Goal: Navigation & Orientation: Find specific page/section

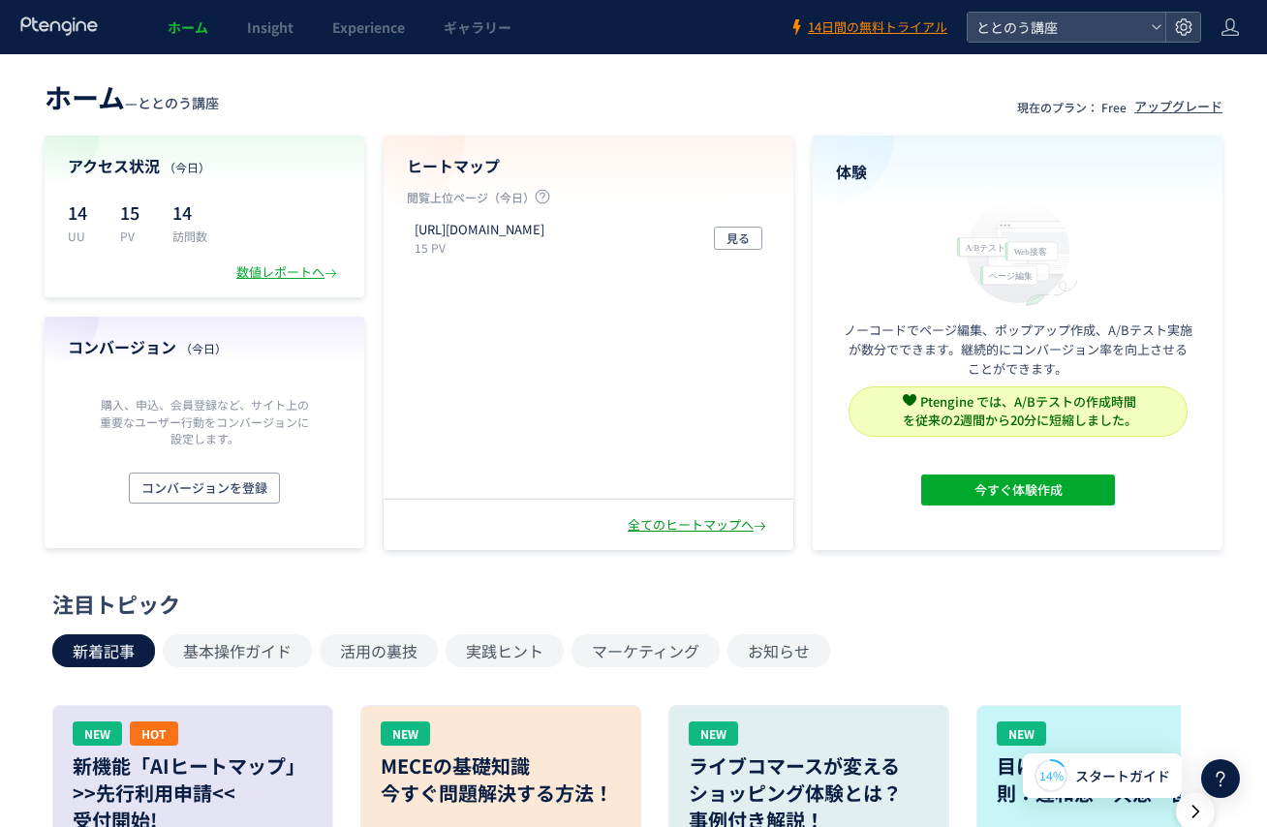
click at [712, 526] on div "全てのヒートマップへ" at bounding box center [699, 525] width 142 height 18
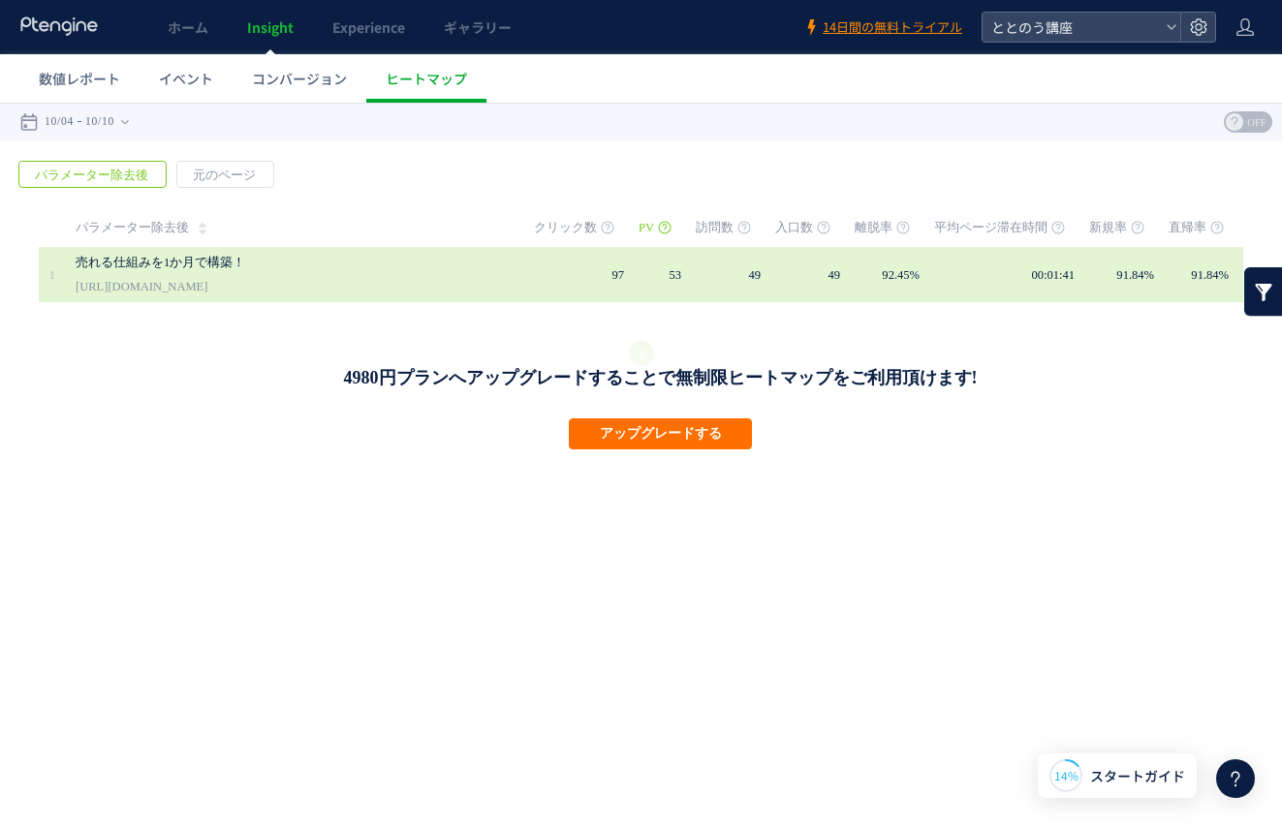
click at [377, 271] on link "売れる仕組みを1か月で構築！" at bounding box center [279, 262] width 407 height 23
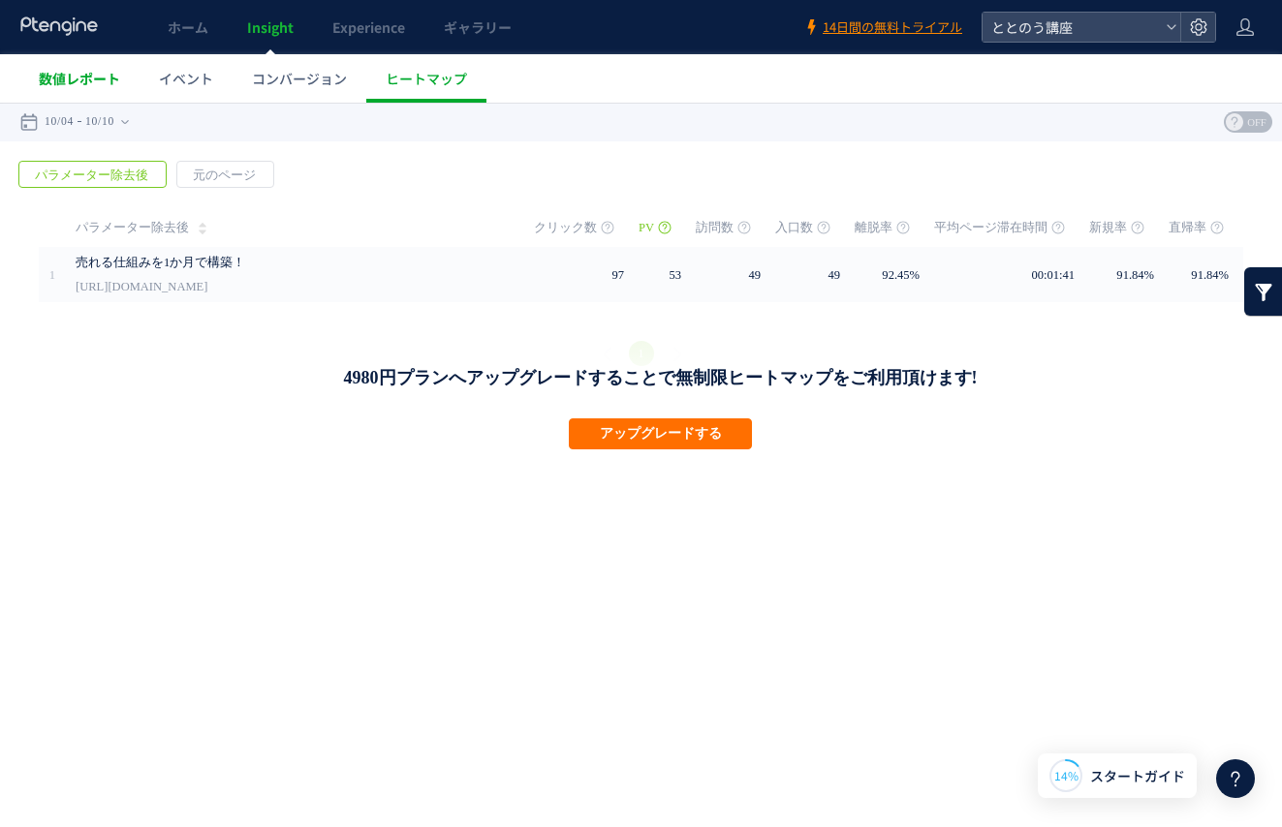
click at [100, 84] on span "数値レポート" at bounding box center [79, 78] width 81 height 19
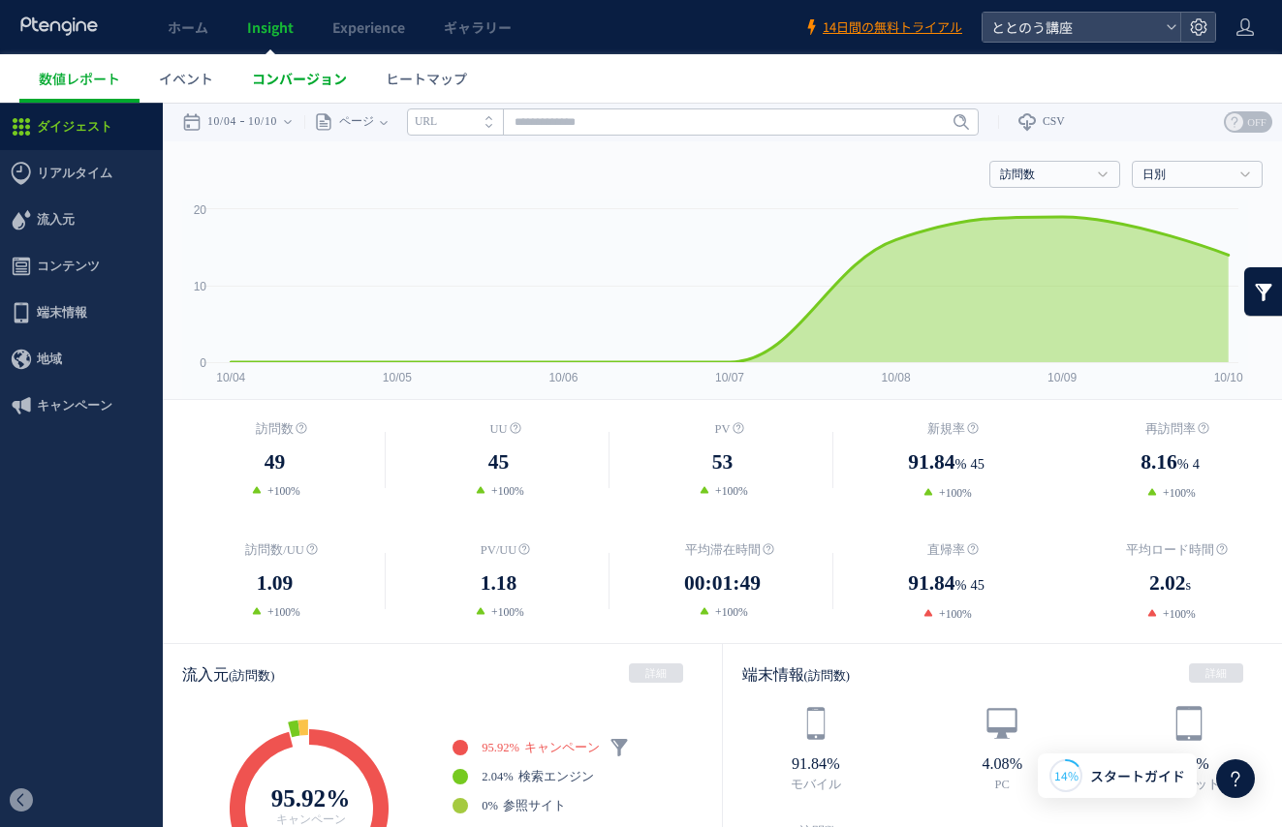
click at [266, 89] on link "コンバージョン" at bounding box center [299, 78] width 134 height 48
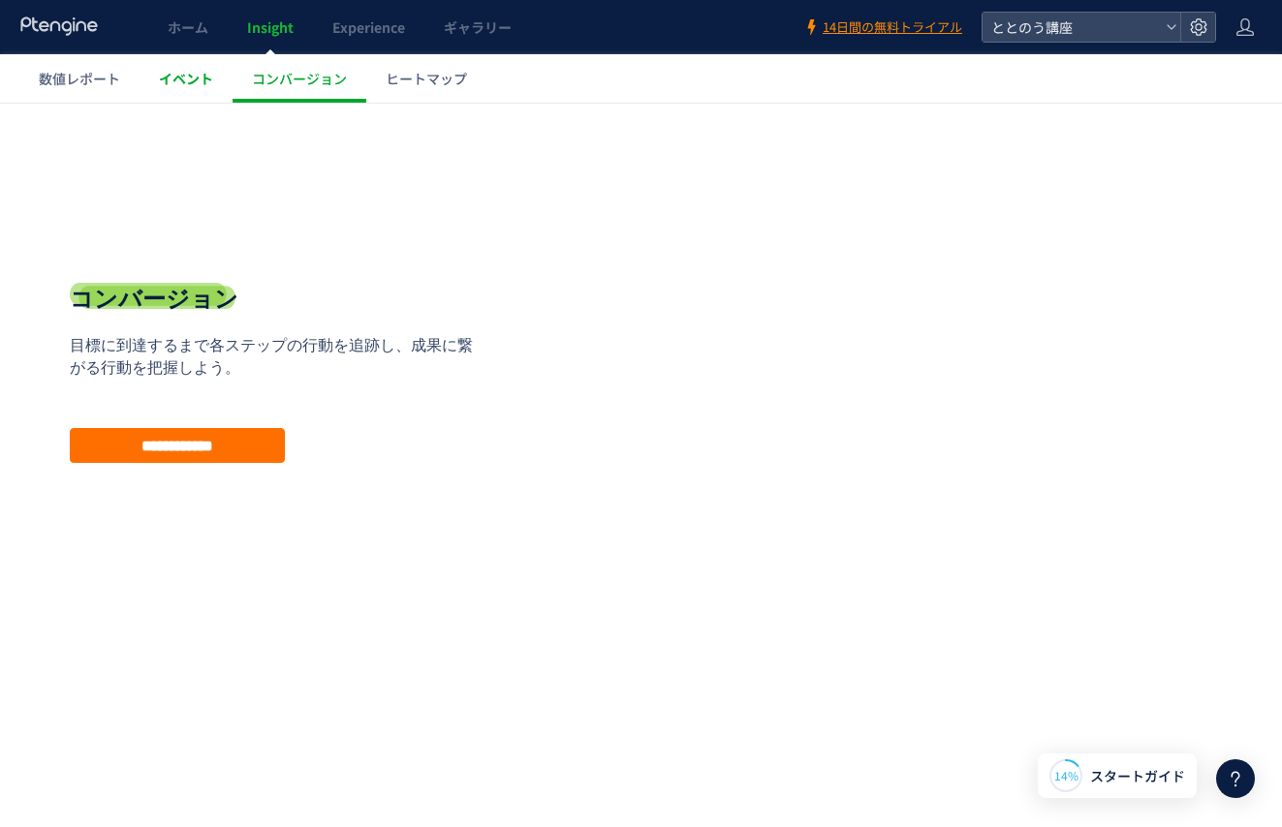
click at [200, 74] on span "イベント" at bounding box center [186, 78] width 54 height 19
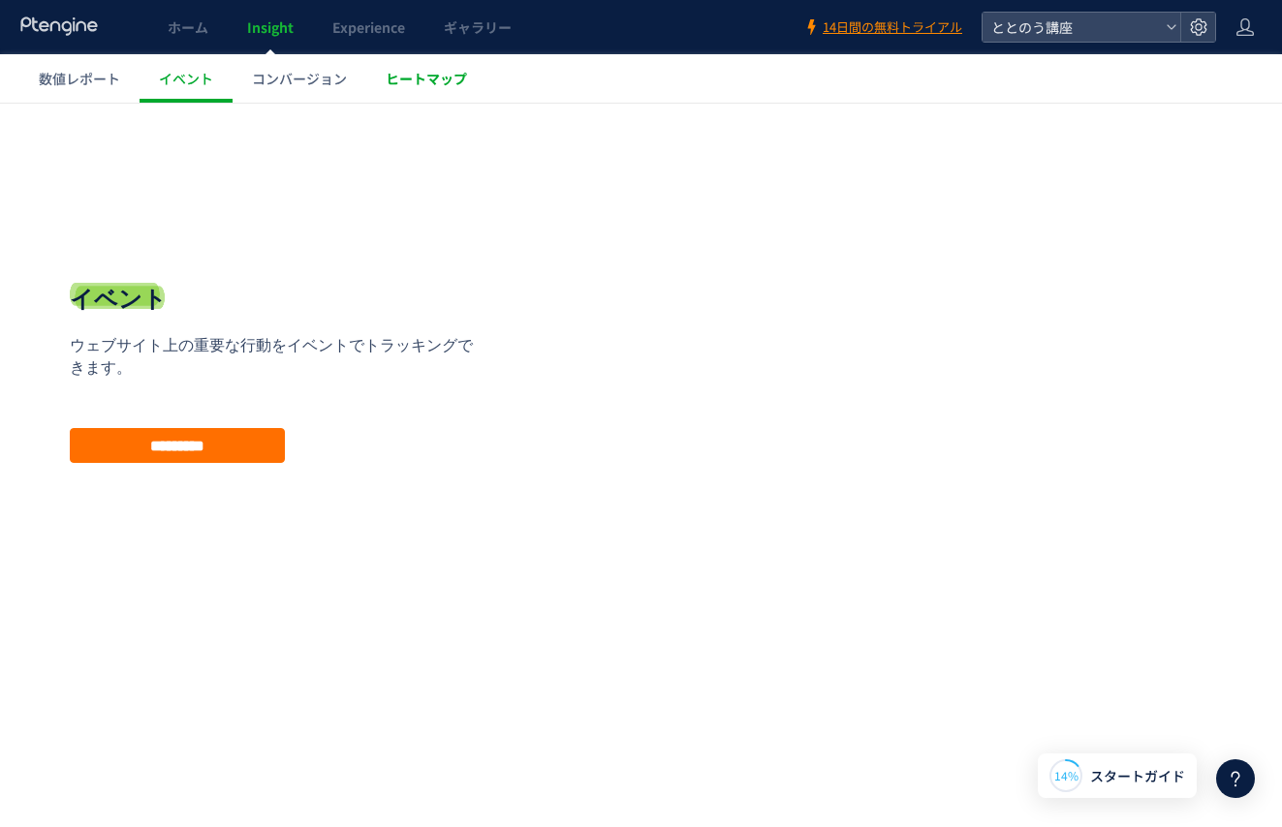
click at [397, 79] on span "ヒートマップ" at bounding box center [426, 78] width 81 height 19
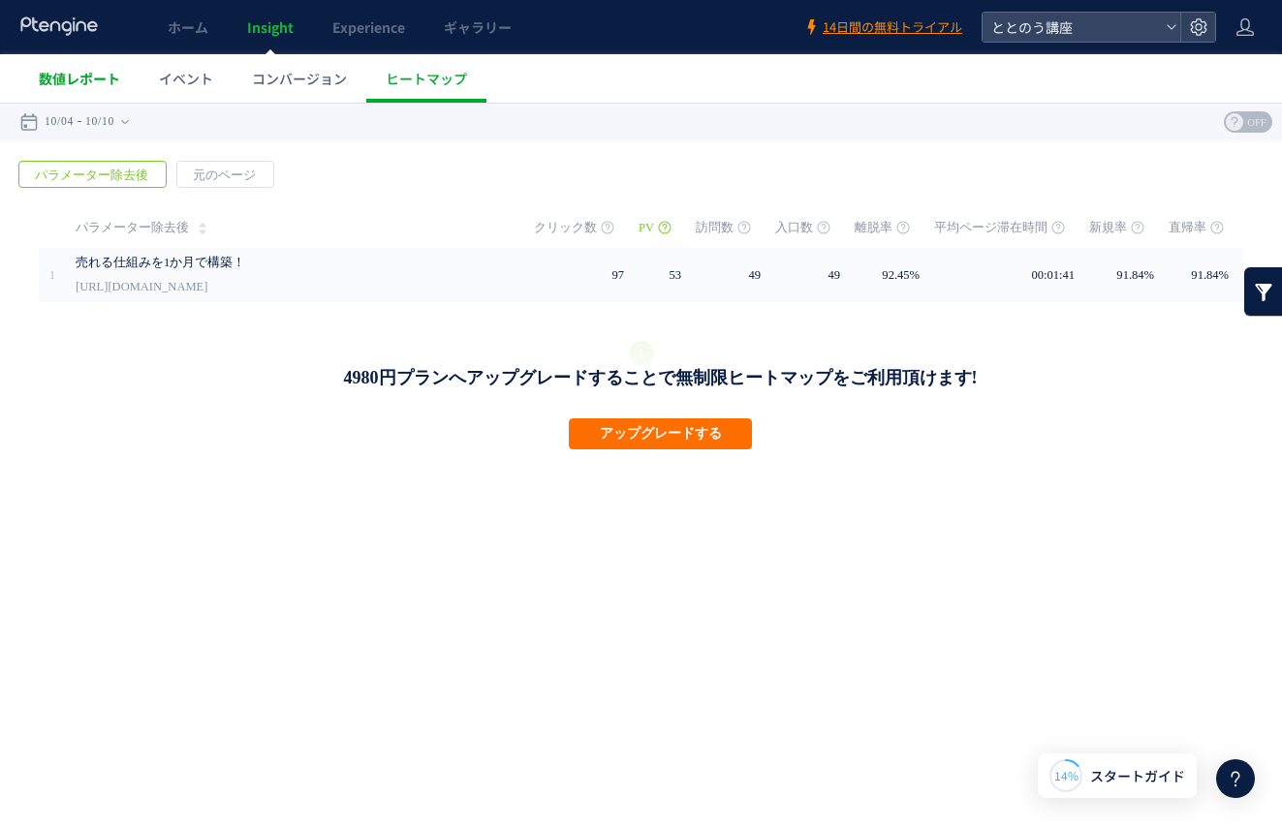
click at [92, 76] on span "数値レポート" at bounding box center [79, 78] width 81 height 19
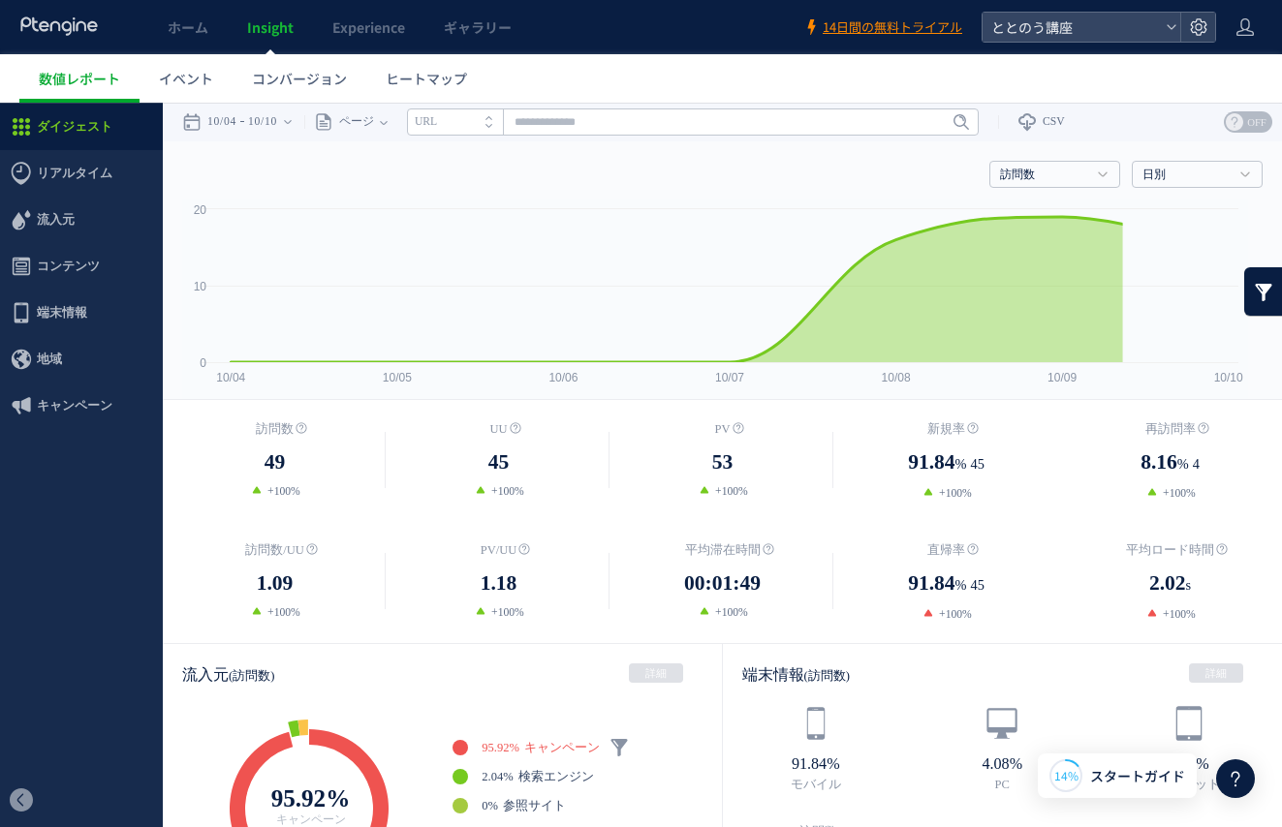
click at [66, 20] on icon at bounding box center [59, 25] width 80 height 19
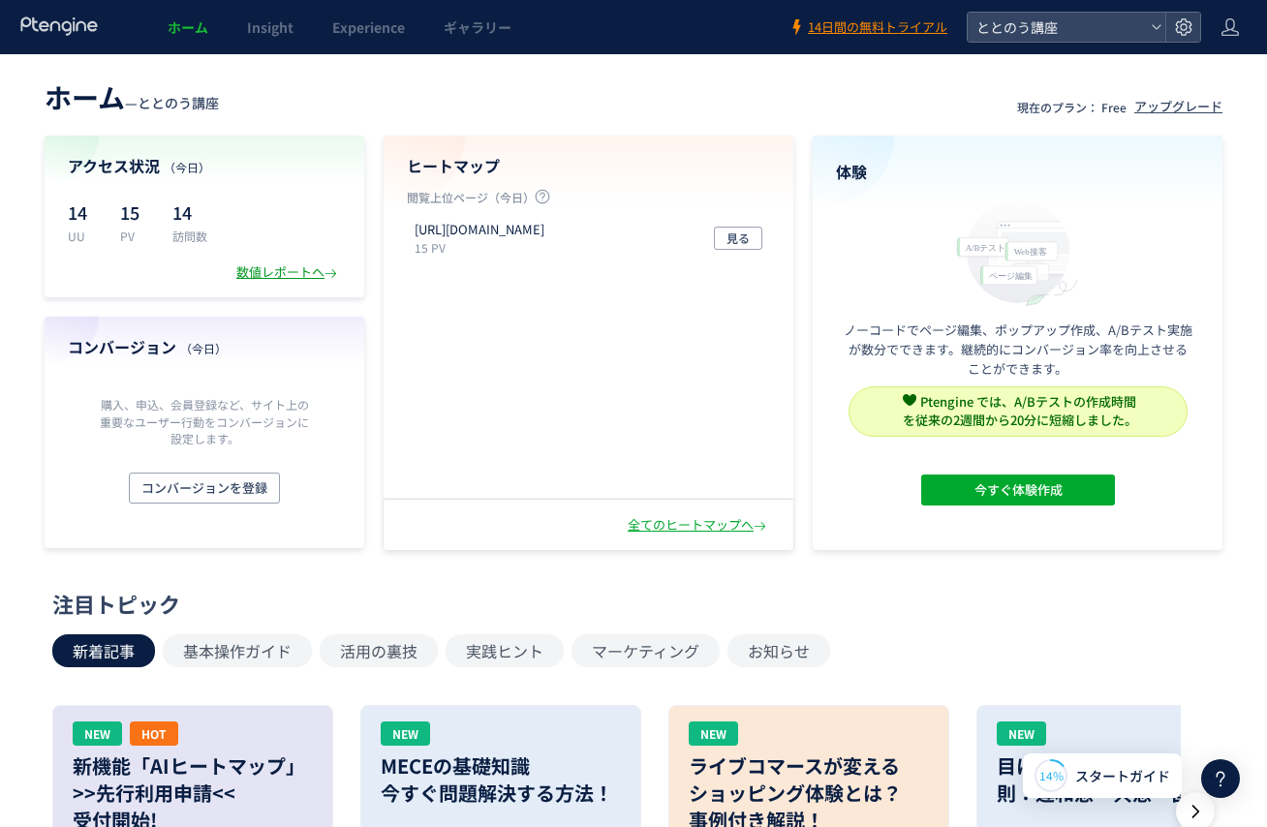
click at [295, 277] on div "数値レポートへ" at bounding box center [288, 272] width 105 height 18
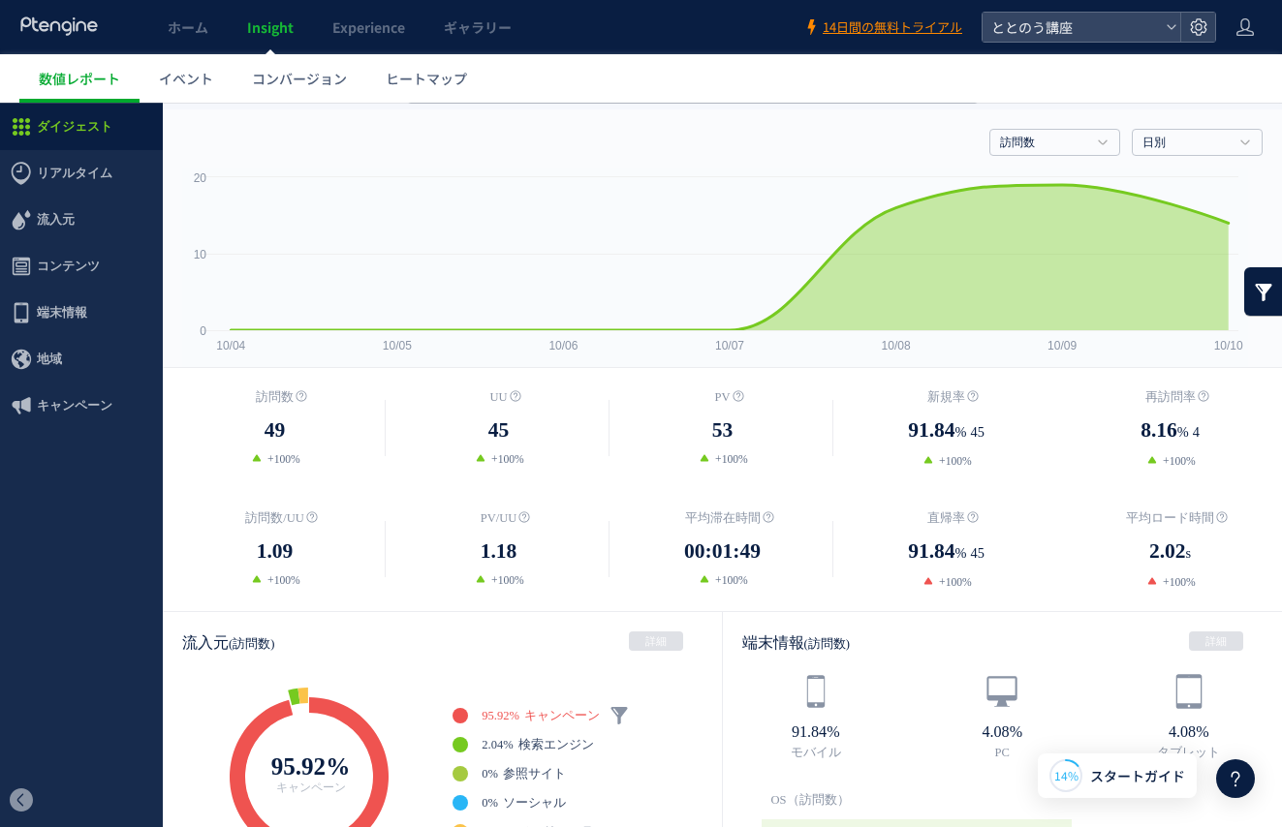
scroll to position [33, 0]
